Goal: Book appointment/travel/reservation

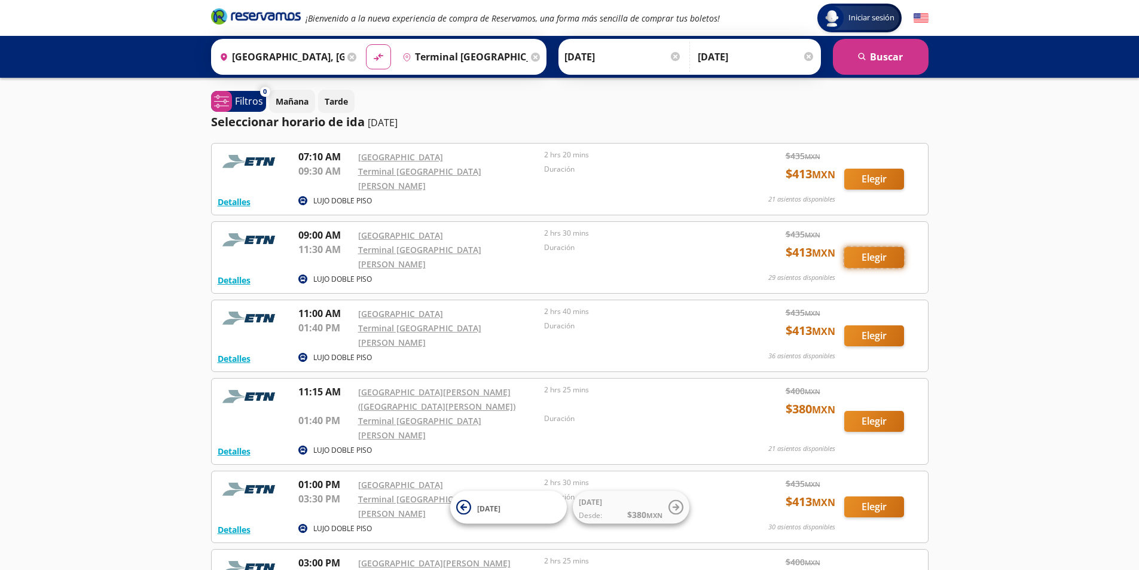
click at [887, 247] on button "Elegir" at bounding box center [874, 257] width 60 height 21
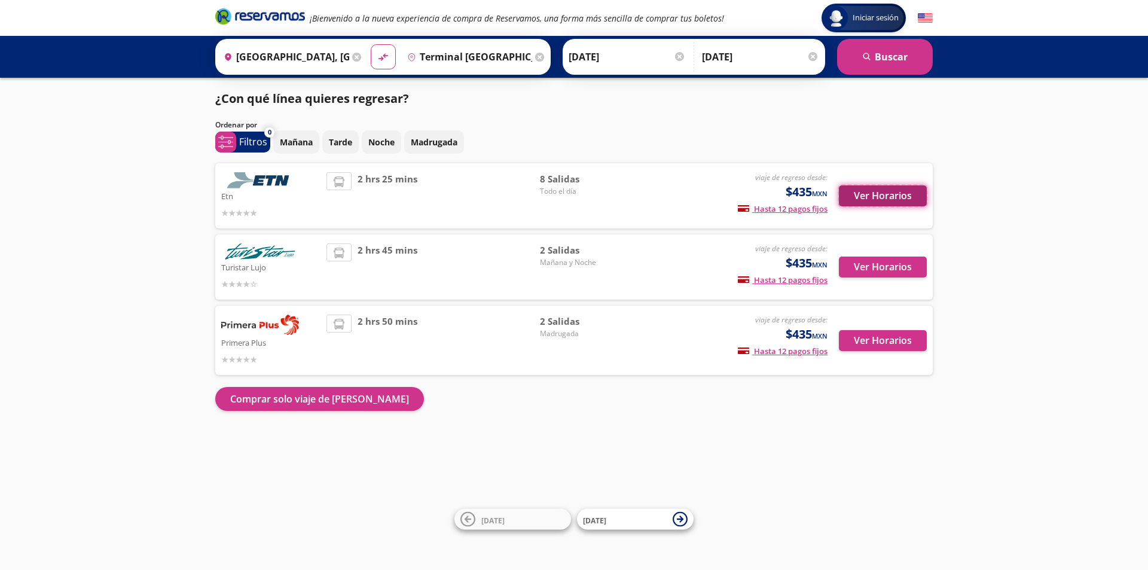
click at [900, 197] on button "Ver Horarios" at bounding box center [883, 195] width 88 height 21
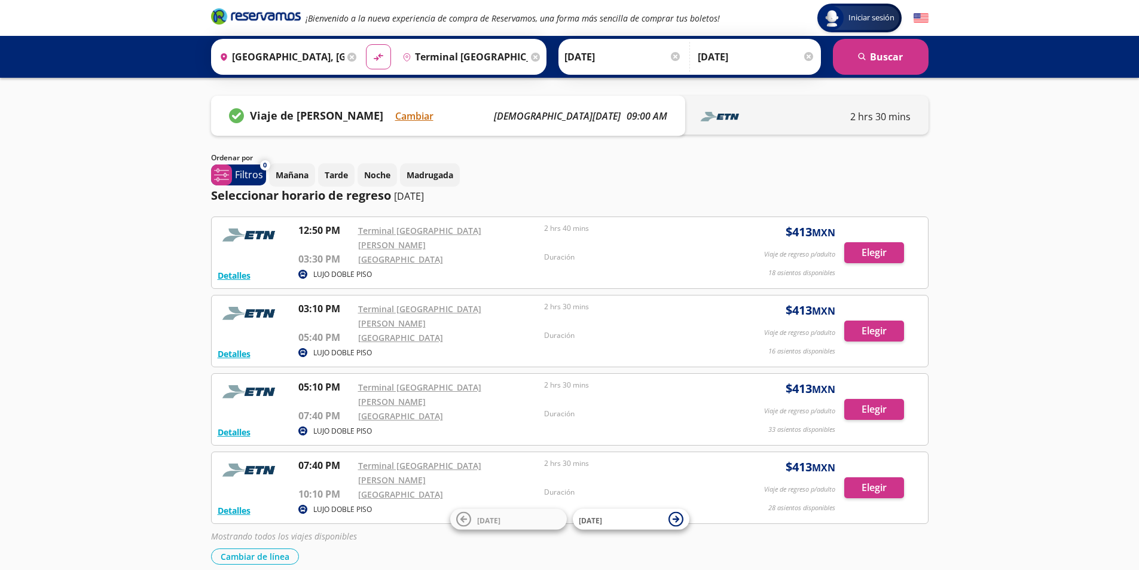
scroll to position [1, 0]
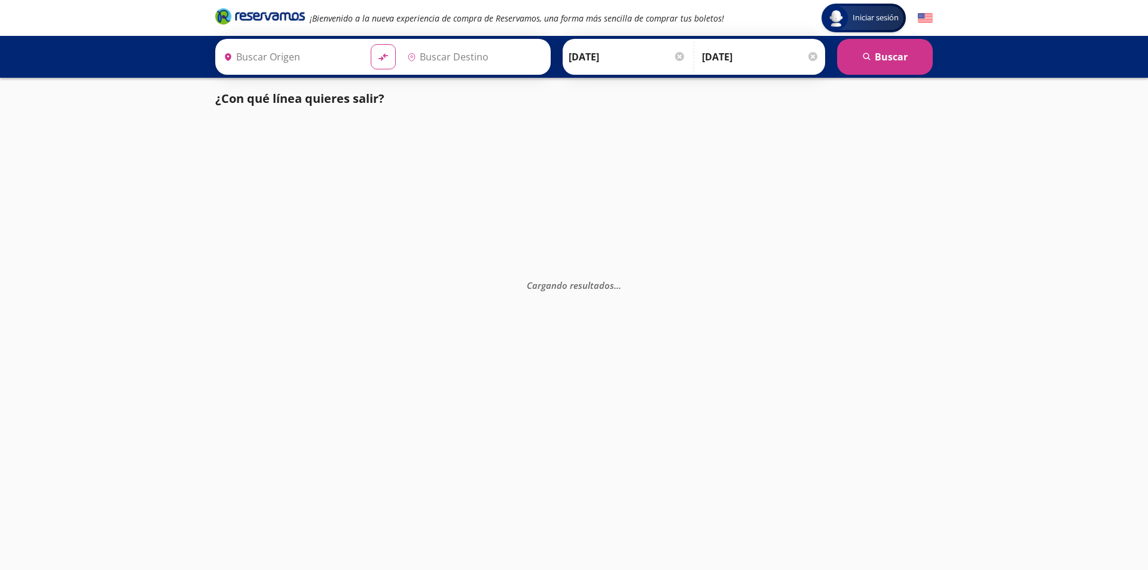
type input "Terminal [GEOGRAPHIC_DATA][PERSON_NAME], [GEOGRAPHIC_DATA]"
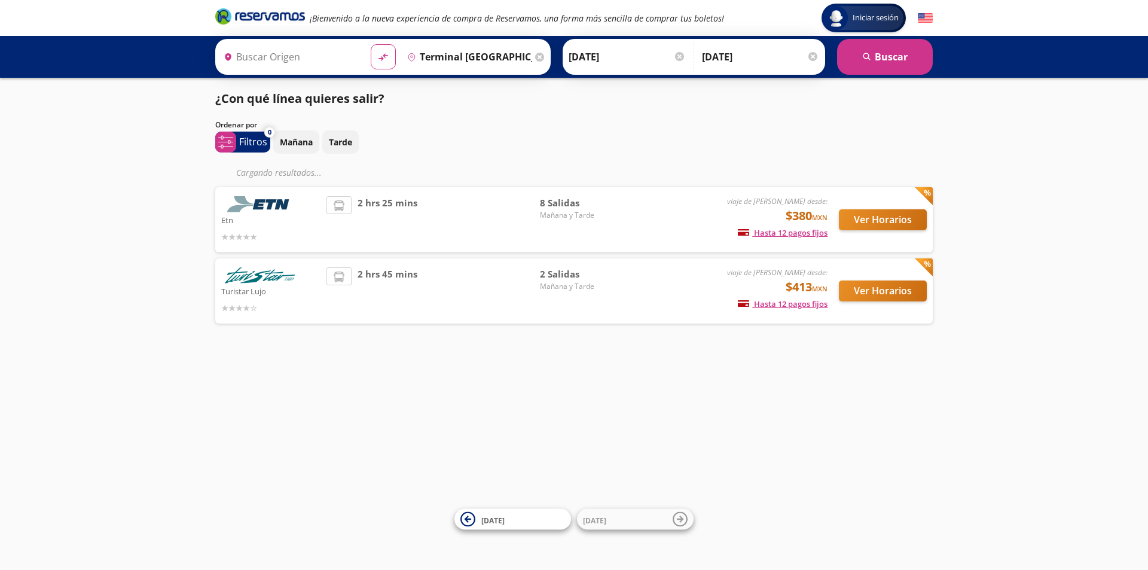
type input "[GEOGRAPHIC_DATA], [GEOGRAPHIC_DATA]"
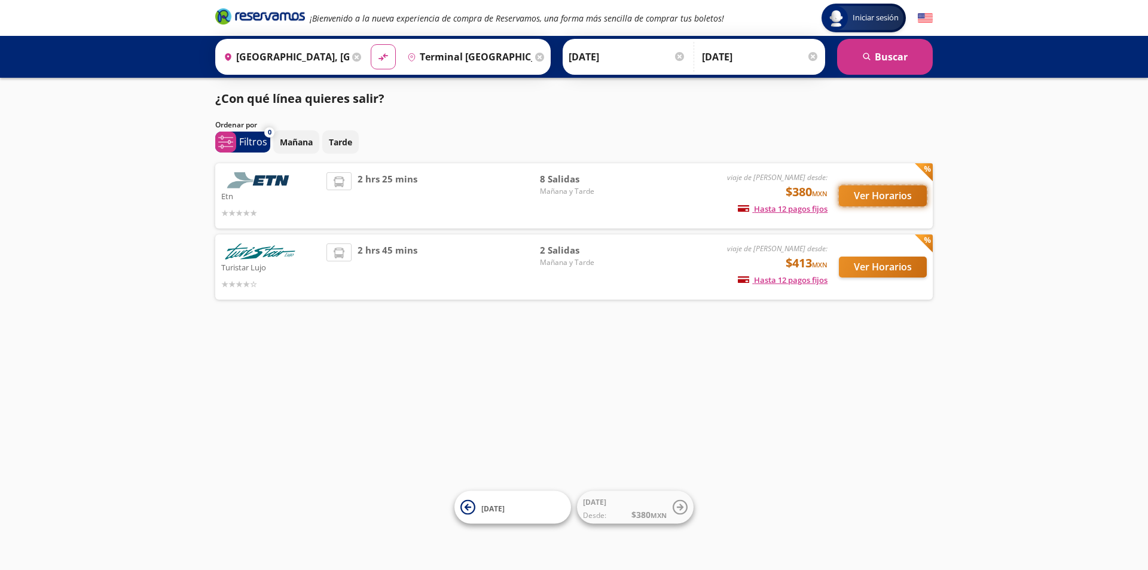
click at [867, 192] on button "Ver Horarios" at bounding box center [883, 195] width 88 height 21
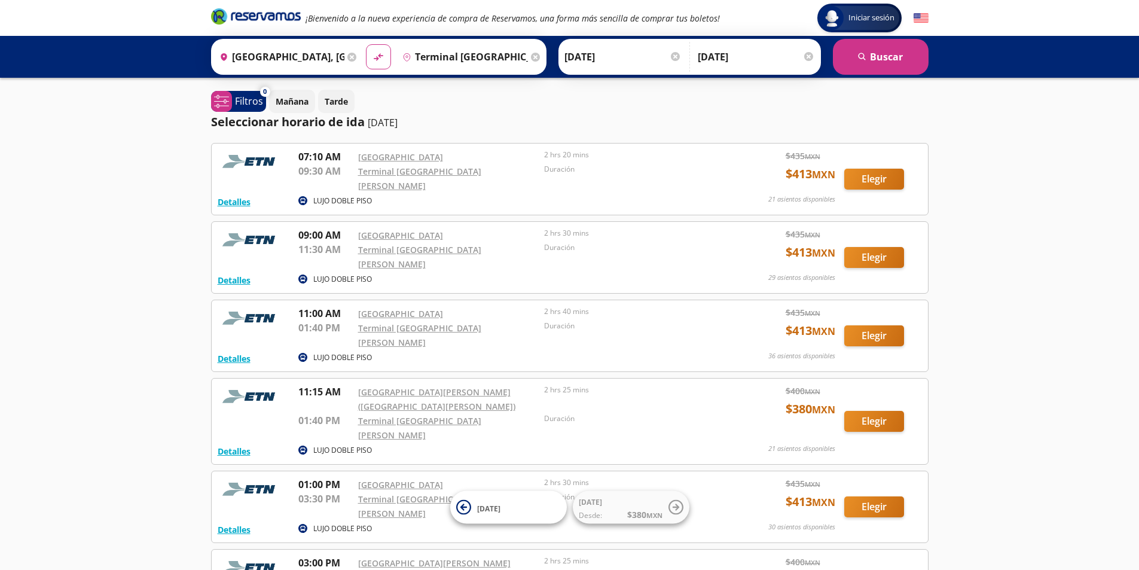
click at [986, 147] on div "Iniciar sesión Iniciar sesión ¡Bienvenido a la nueva experiencia de compra de R…" at bounding box center [569, 452] width 1139 height 904
click at [1033, 118] on div "Iniciar sesión Iniciar sesión ¡Bienvenido a la nueva experiencia de compra de R…" at bounding box center [569, 452] width 1139 height 904
